Goal: Task Accomplishment & Management: Manage account settings

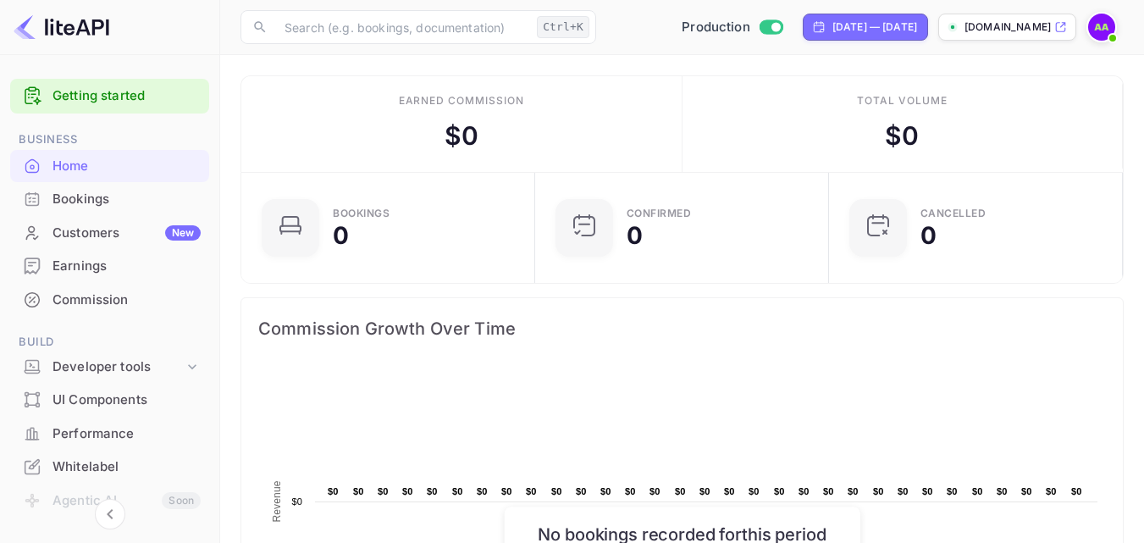
click at [964, 31] on p "[DOMAIN_NAME]" at bounding box center [1007, 26] width 86 height 15
click at [89, 456] on div "Whitelabel" at bounding box center [109, 466] width 199 height 33
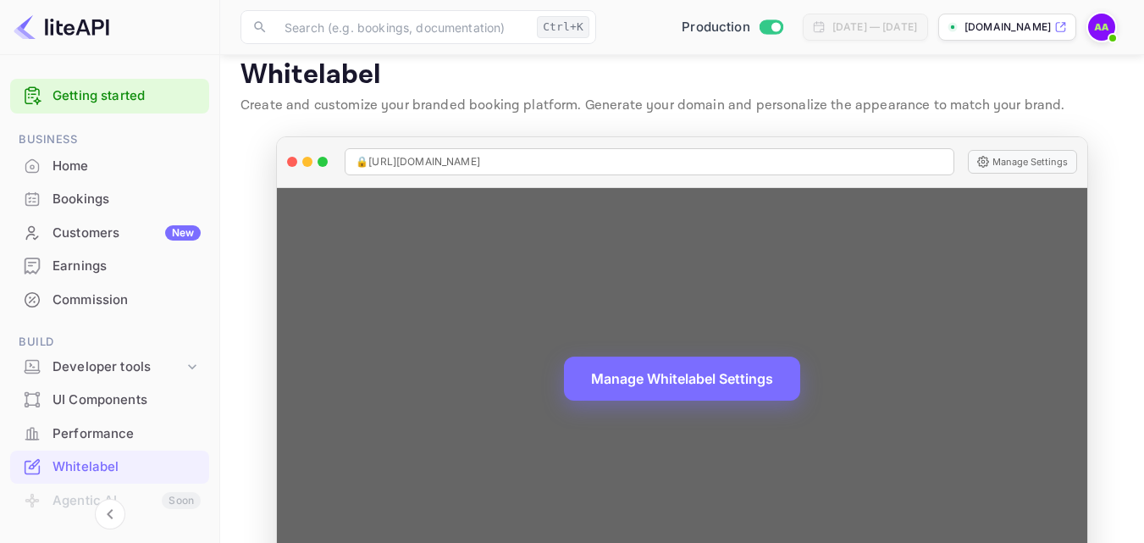
scroll to position [64, 0]
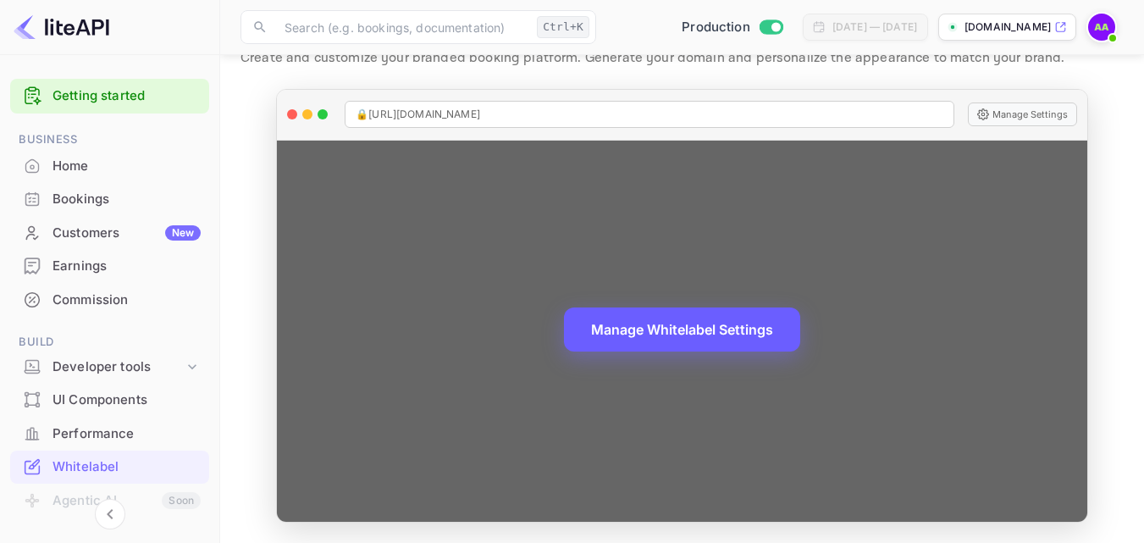
click at [647, 329] on button "Manage Whitelabel Settings" at bounding box center [682, 329] width 236 height 44
